Goal: Task Accomplishment & Management: Use online tool/utility

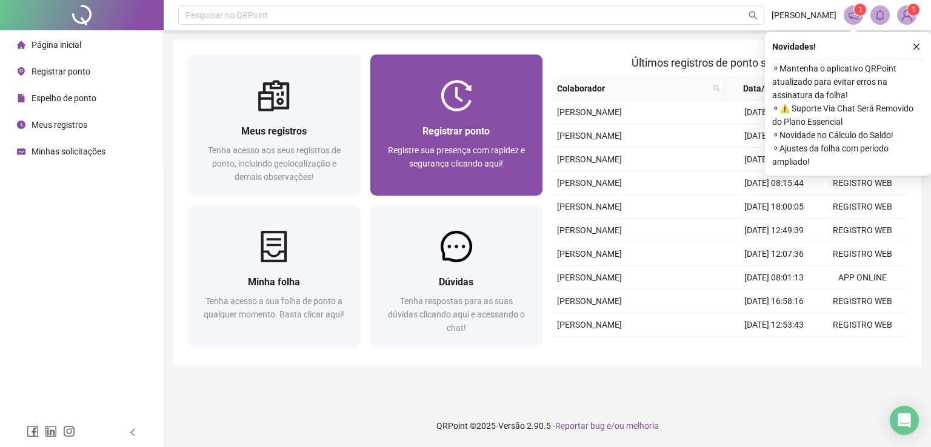
click at [522, 142] on div "Registrar ponto Registre sua presença com rapidez e segurança clicando aqui!" at bounding box center [457, 154] width 144 height 60
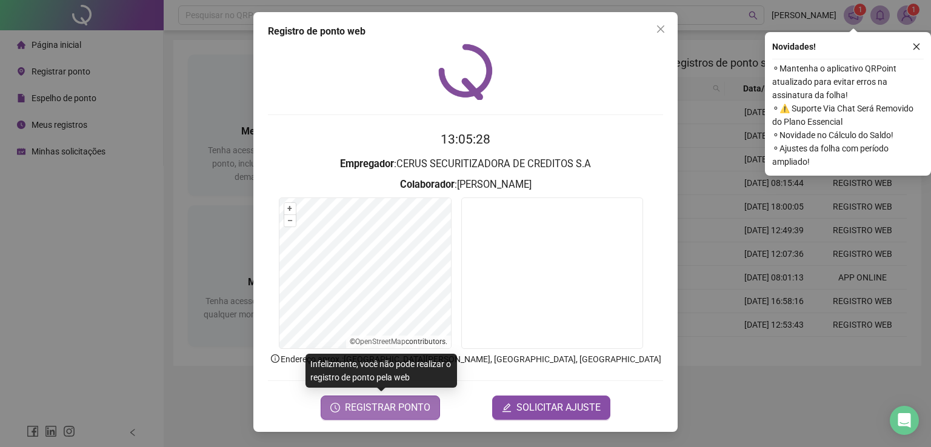
click at [432, 410] on button "REGISTRAR PONTO" at bounding box center [380, 408] width 119 height 24
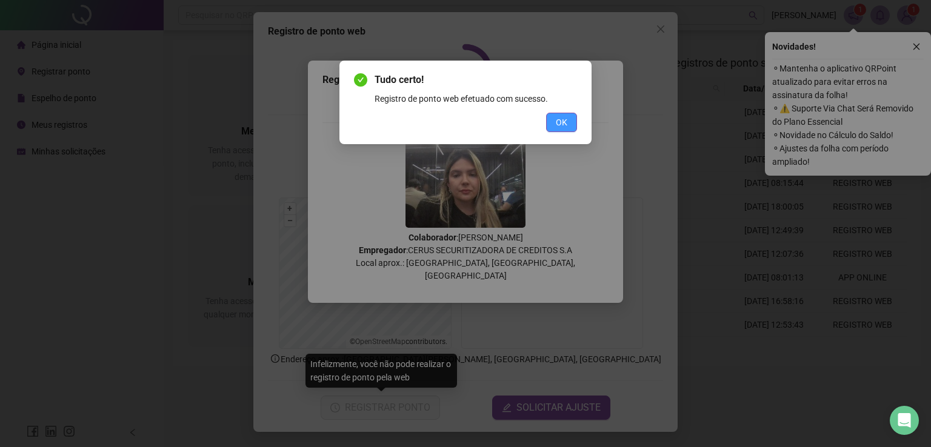
click at [570, 117] on button "OK" at bounding box center [561, 122] width 31 height 19
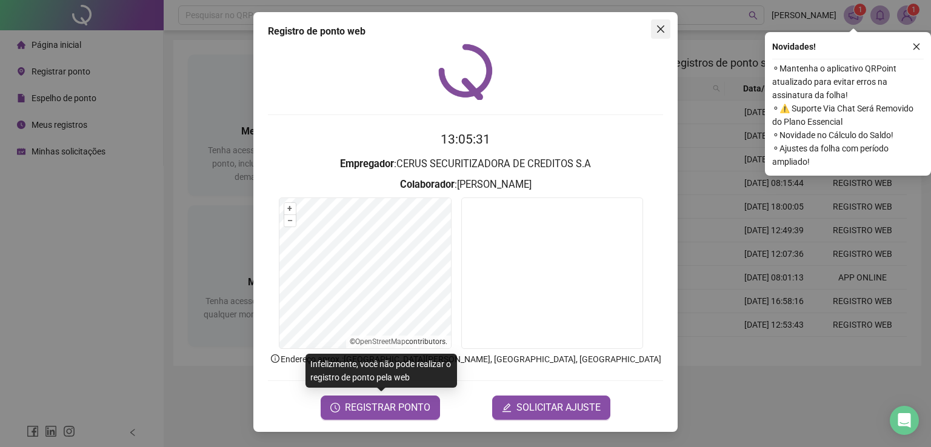
click at [656, 29] on icon "close" at bounding box center [661, 29] width 10 height 10
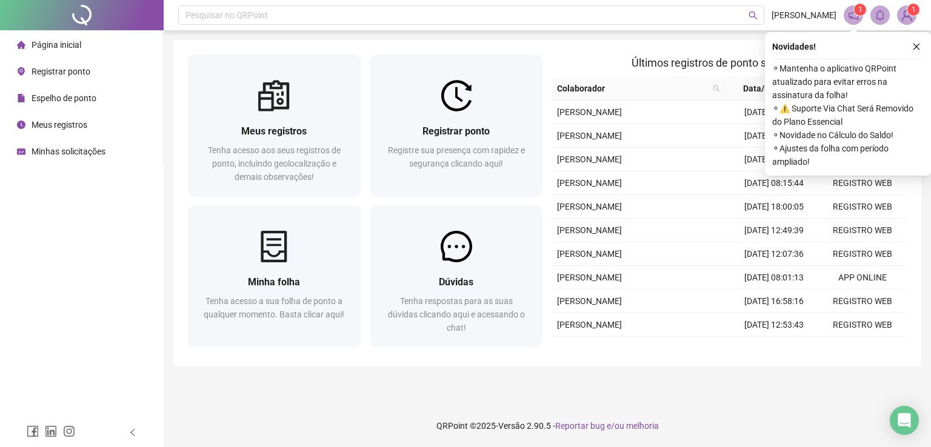
click at [84, 67] on span "Registrar ponto" at bounding box center [61, 72] width 59 height 10
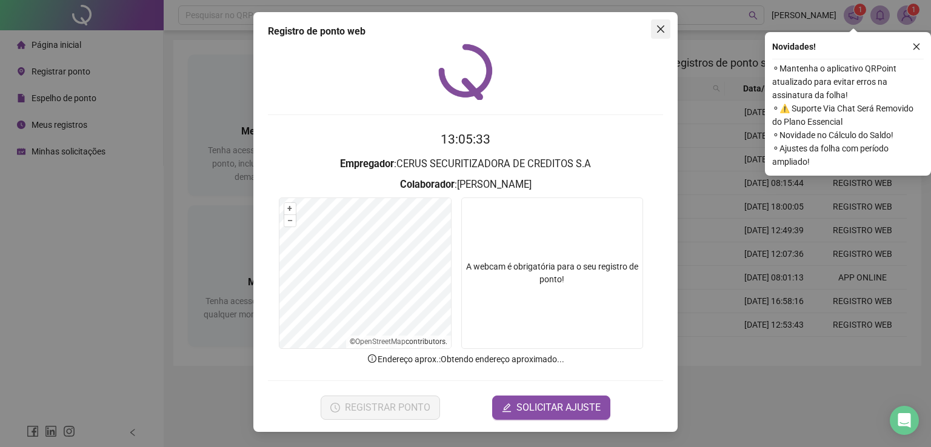
click at [663, 31] on icon "close" at bounding box center [660, 28] width 7 height 7
